Goal: Information Seeking & Learning: Check status

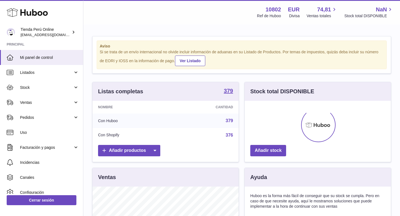
scroll to position [87, 146]
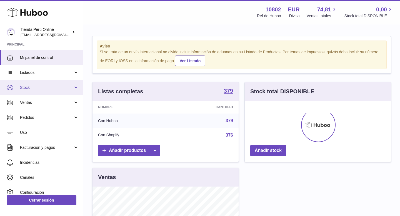
click at [36, 87] on span "Stock" at bounding box center [46, 87] width 53 height 5
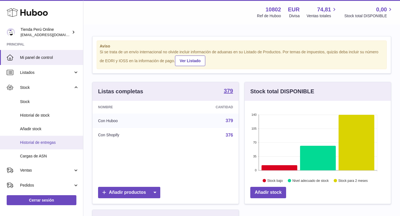
click at [47, 143] on span "Historial de entregas" at bounding box center [49, 142] width 59 height 5
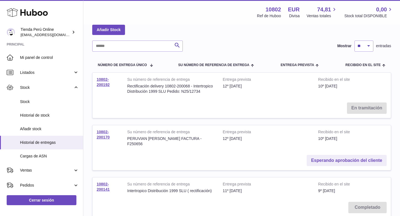
scroll to position [30, 0]
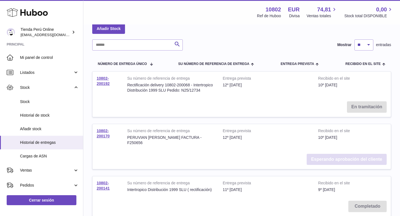
click at [320, 154] on link "Esperando aprobación del cliente" at bounding box center [346, 159] width 80 height 11
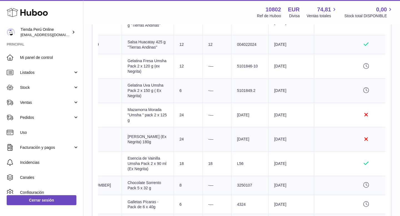
scroll to position [0, 192]
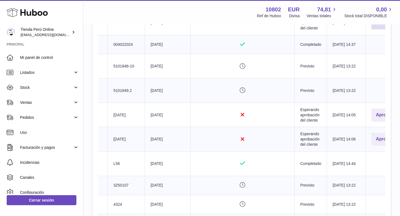
click at [371, 29] on button "Aprobar" at bounding box center [384, 22] width 26 height 13
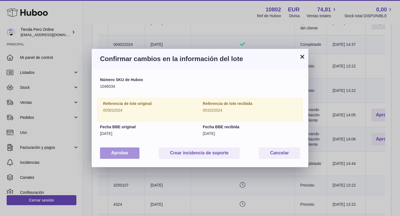
click at [122, 156] on button "Aprobar" at bounding box center [119, 152] width 39 height 11
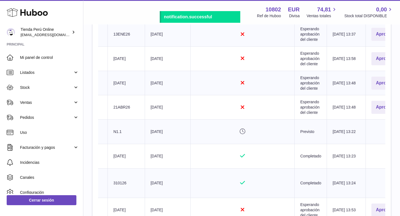
scroll to position [784, 0]
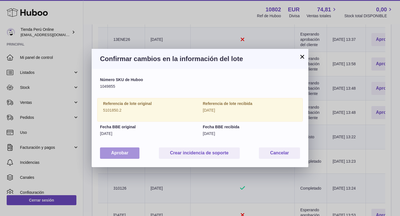
click at [122, 153] on button "Aprobar" at bounding box center [119, 152] width 39 height 11
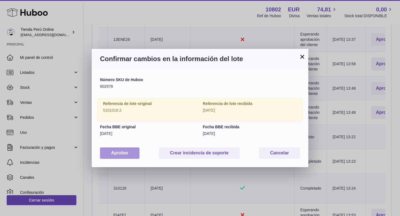
click at [123, 153] on button "Aprobar" at bounding box center [119, 152] width 39 height 11
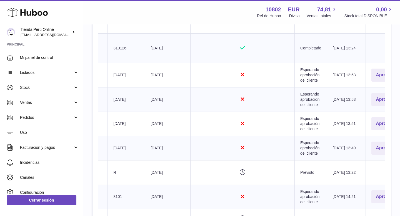
scroll to position [920, 0]
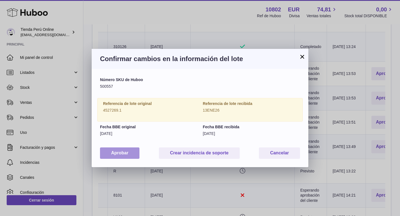
click at [120, 152] on button "Aprobar" at bounding box center [119, 152] width 39 height 11
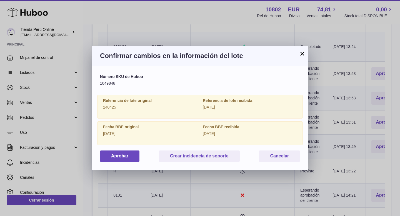
click at [302, 57] on button "×" at bounding box center [302, 53] width 7 height 7
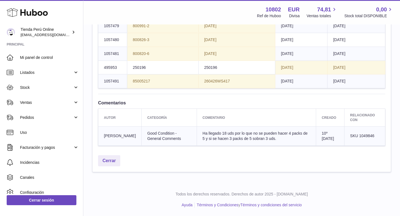
scroll to position [1684, 0]
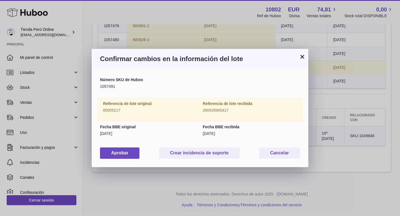
click at [302, 57] on button "×" at bounding box center [302, 56] width 7 height 7
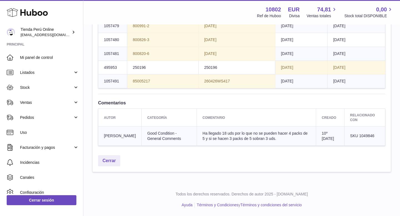
scroll to position [0, 192]
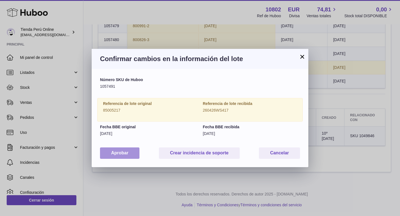
click at [131, 156] on button "Aprobar" at bounding box center [119, 152] width 39 height 11
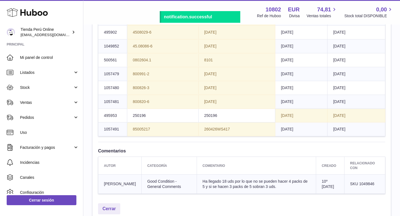
scroll to position [1576, 0]
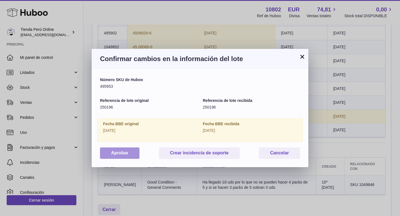
click at [130, 155] on button "Aprobar" at bounding box center [119, 152] width 39 height 11
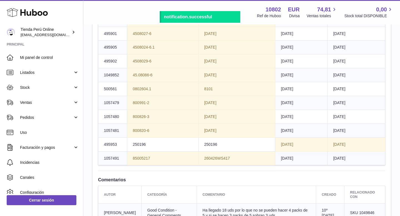
scroll to position [1529, 0]
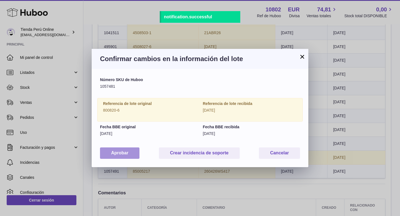
click at [113, 151] on button "Aprobar" at bounding box center [119, 152] width 39 height 11
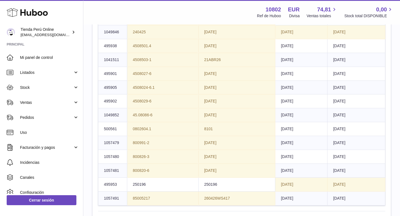
scroll to position [0, 169]
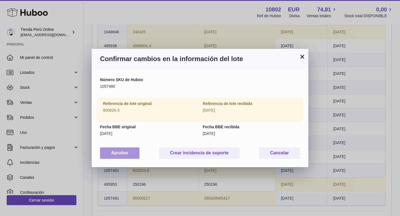
click at [127, 157] on button "Aprobar" at bounding box center [119, 152] width 39 height 11
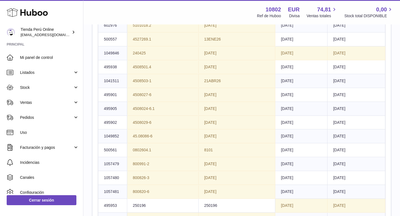
scroll to position [0, 192]
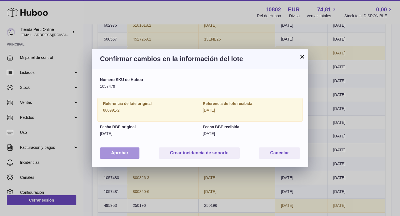
click at [127, 153] on button "Aprobar" at bounding box center [119, 152] width 39 height 11
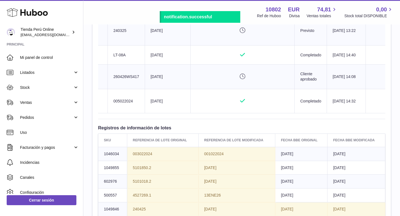
scroll to position [1309, 0]
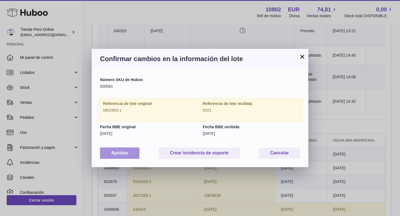
click at [129, 151] on button "Aprobar" at bounding box center [119, 152] width 39 height 11
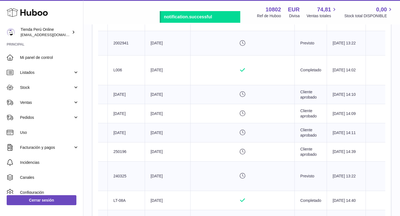
scroll to position [1166, 0]
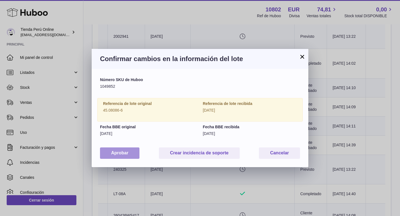
click at [120, 156] on button "Aprobar" at bounding box center [119, 152] width 39 height 11
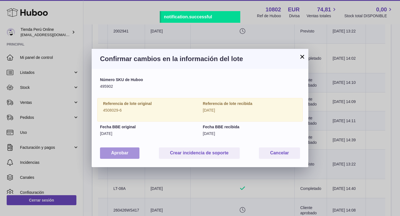
click at [112, 156] on button "Aprobar" at bounding box center [119, 152] width 39 height 11
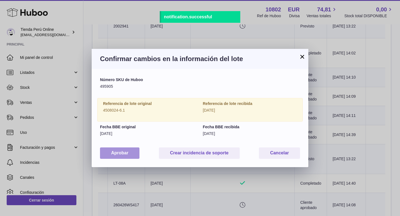
click at [123, 155] on button "Aprobar" at bounding box center [119, 152] width 39 height 11
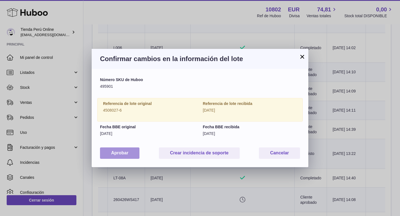
click at [122, 155] on button "Aprobar" at bounding box center [119, 152] width 39 height 11
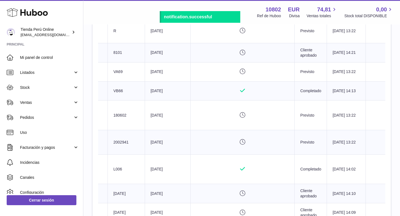
scroll to position [1006, 0]
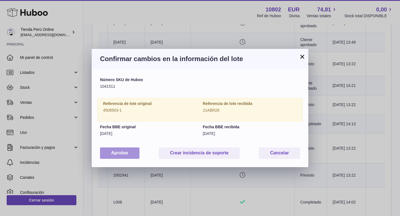
click at [111, 151] on button "Aprobar" at bounding box center [119, 152] width 39 height 11
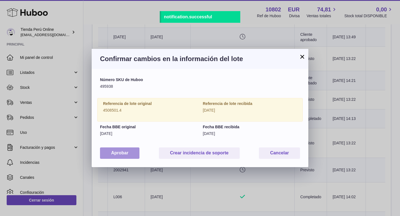
click at [122, 151] on button "Aprobar" at bounding box center [119, 152] width 39 height 11
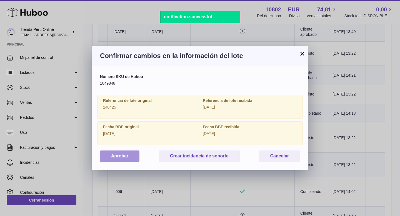
click at [114, 157] on button "Aprobar" at bounding box center [119, 155] width 39 height 11
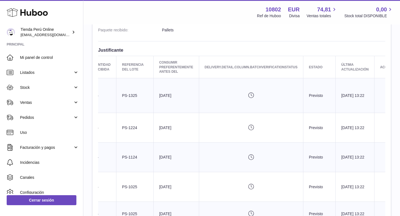
scroll to position [0, 0]
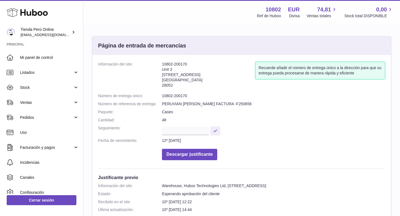
drag, startPoint x: 161, startPoint y: 95, endPoint x: 189, endPoint y: 96, distance: 27.8
click at [190, 96] on dd "10802-200170" at bounding box center [273, 95] width 223 height 5
drag, startPoint x: 188, startPoint y: 96, endPoint x: 162, endPoint y: 97, distance: 26.4
click at [162, 97] on dd "10802-200170" at bounding box center [273, 95] width 223 height 5
copy dd "10802-200170"
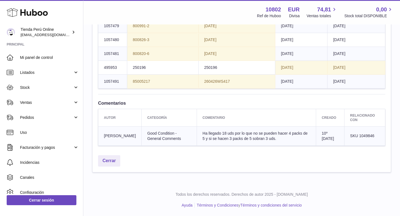
scroll to position [2007, 0]
drag, startPoint x: 249, startPoint y: 138, endPoint x: 258, endPoint y: 138, distance: 9.2
click at [258, 138] on span "Ha llegado 18 uds por lo que no se pueden hacer 4 packs de 5 y si se hacen 3 pa…" at bounding box center [254, 136] width 105 height 10
copy span "3 uds"
drag, startPoint x: 350, startPoint y: 136, endPoint x: 376, endPoint y: 134, distance: 26.7
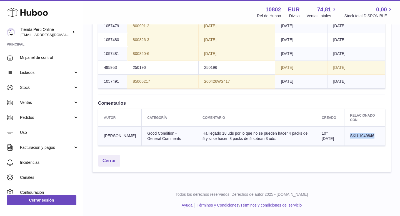
click at [376, 134] on td "SKU 1049846" at bounding box center [364, 136] width 41 height 19
copy span "SKU 1049846"
click at [109, 159] on link "Cerrar" at bounding box center [109, 160] width 22 height 11
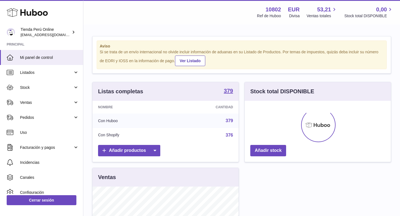
scroll to position [87, 146]
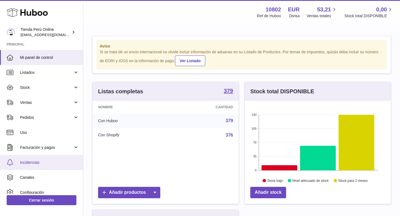
click at [44, 162] on span "Incidencias" at bounding box center [49, 162] width 59 height 5
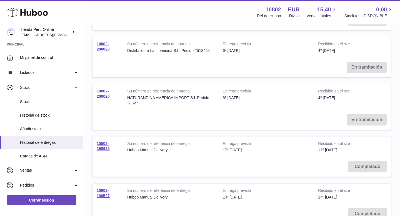
scroll to position [371, 0]
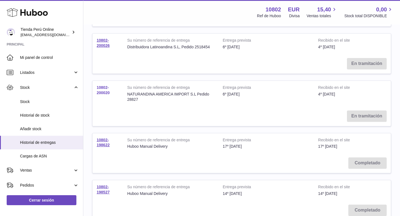
click at [102, 87] on link "10802-200020" at bounding box center [103, 90] width 13 height 10
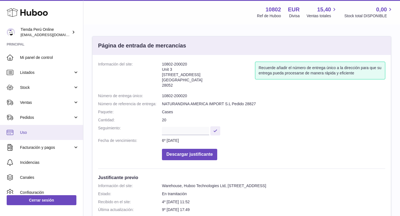
click at [41, 130] on span "Uso" at bounding box center [49, 132] width 59 height 5
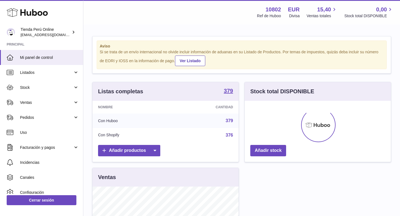
scroll to position [87, 146]
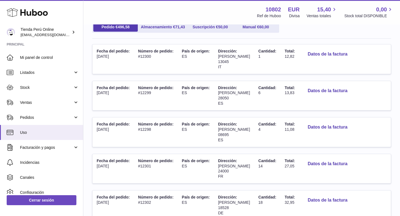
scroll to position [70, 0]
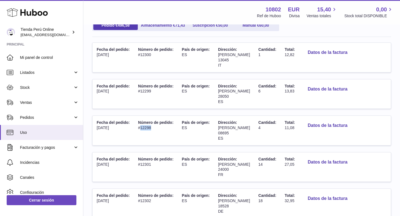
drag, startPoint x: 151, startPoint y: 128, endPoint x: 140, endPoint y: 130, distance: 11.3
click at [140, 130] on td "Número de pedido: #12298" at bounding box center [156, 130] width 44 height 29
copy td "12298"
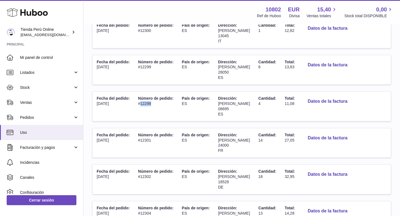
scroll to position [97, 0]
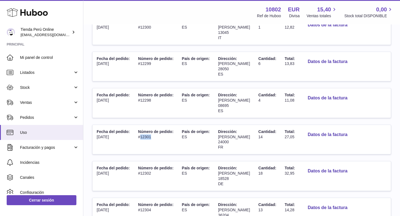
drag, startPoint x: 141, startPoint y: 137, endPoint x: 156, endPoint y: 137, distance: 15.0
click at [156, 137] on td "Número de pedido: #12301" at bounding box center [156, 139] width 44 height 29
copy td "12301"
drag, startPoint x: 272, startPoint y: 137, endPoint x: 282, endPoint y: 137, distance: 9.7
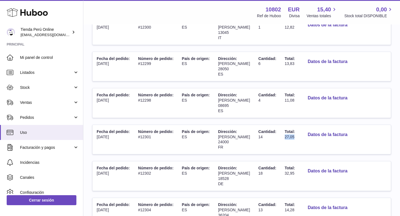
click at [282, 137] on td "Total: 27,05" at bounding box center [289, 139] width 19 height 29
copy span "27,05"
click at [314, 135] on button "Datos de la factura" at bounding box center [327, 134] width 49 height 11
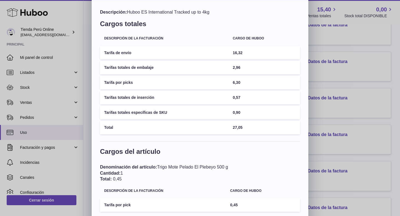
scroll to position [0, 0]
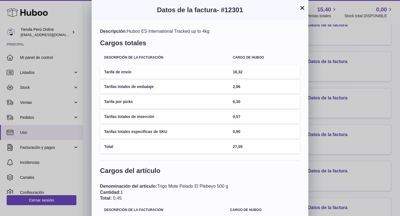
click at [302, 10] on button "×" at bounding box center [302, 7] width 7 height 7
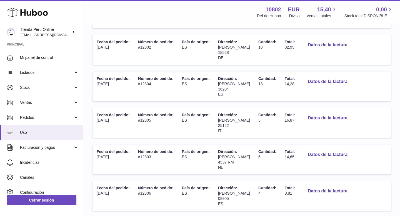
scroll to position [224, 0]
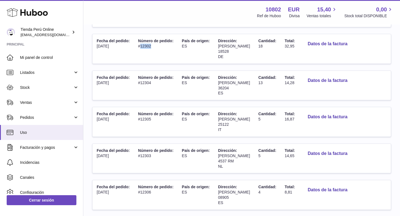
drag, startPoint x: 140, startPoint y: 46, endPoint x: 155, endPoint y: 47, distance: 14.7
click at [155, 47] on td "Número de pedido: #12302" at bounding box center [156, 48] width 44 height 29
copy td "12302"
drag, startPoint x: 282, startPoint y: 47, endPoint x: 292, endPoint y: 46, distance: 10.0
click at [292, 46] on td "Total: 32,95" at bounding box center [289, 48] width 19 height 29
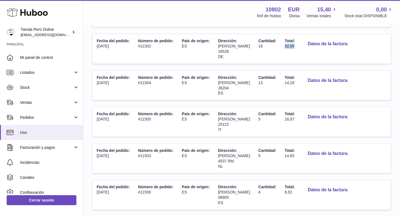
copy span "32,95"
drag, startPoint x: 140, startPoint y: 82, endPoint x: 154, endPoint y: 82, distance: 13.9
click at [154, 82] on td "Número de pedido: #12304" at bounding box center [156, 85] width 44 height 29
copy td "12304"
drag, startPoint x: 298, startPoint y: 83, endPoint x: 308, endPoint y: 84, distance: 10.4
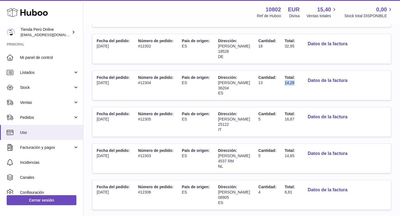
click at [299, 84] on td "Total: 14,28" at bounding box center [289, 85] width 19 height 29
copy span "14,28"
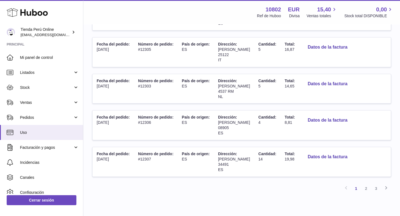
scroll to position [294, 0]
drag, startPoint x: 140, startPoint y: 50, endPoint x: 156, endPoint y: 50, distance: 16.1
click at [156, 50] on td "Número de pedido: #12305" at bounding box center [156, 52] width 44 height 29
copy td "12305"
click at [325, 49] on button "Datos de la factura" at bounding box center [327, 47] width 49 height 11
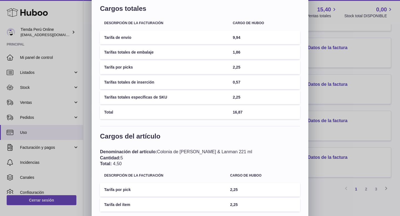
scroll to position [63, 0]
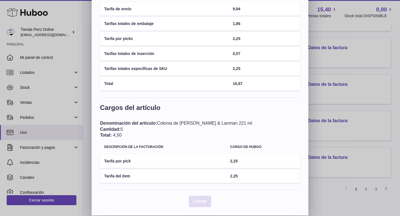
click at [202, 202] on span "Cerrar" at bounding box center [199, 201] width 13 height 5
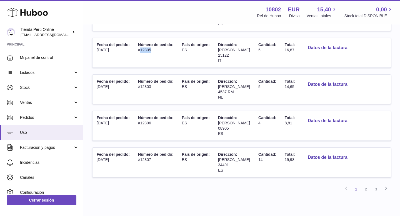
copy td "12305"
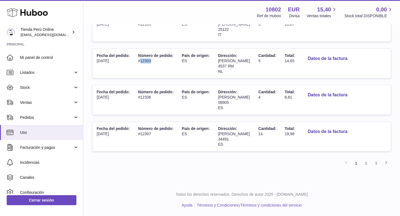
drag, startPoint x: 140, startPoint y: 60, endPoint x: 153, endPoint y: 60, distance: 12.5
click at [153, 60] on td "Número de pedido: #12303" at bounding box center [156, 63] width 44 height 29
drag, startPoint x: 280, startPoint y: 59, endPoint x: 291, endPoint y: 59, distance: 11.4
click at [292, 59] on td "Total: 14,65" at bounding box center [289, 63] width 19 height 29
drag, startPoint x: 140, startPoint y: 97, endPoint x: 161, endPoint y: 97, distance: 20.5
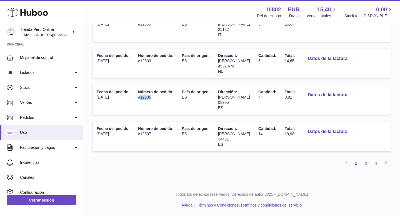
click at [162, 97] on td "Número de pedido: #12306" at bounding box center [156, 99] width 44 height 29
